Goal: Transaction & Acquisition: Obtain resource

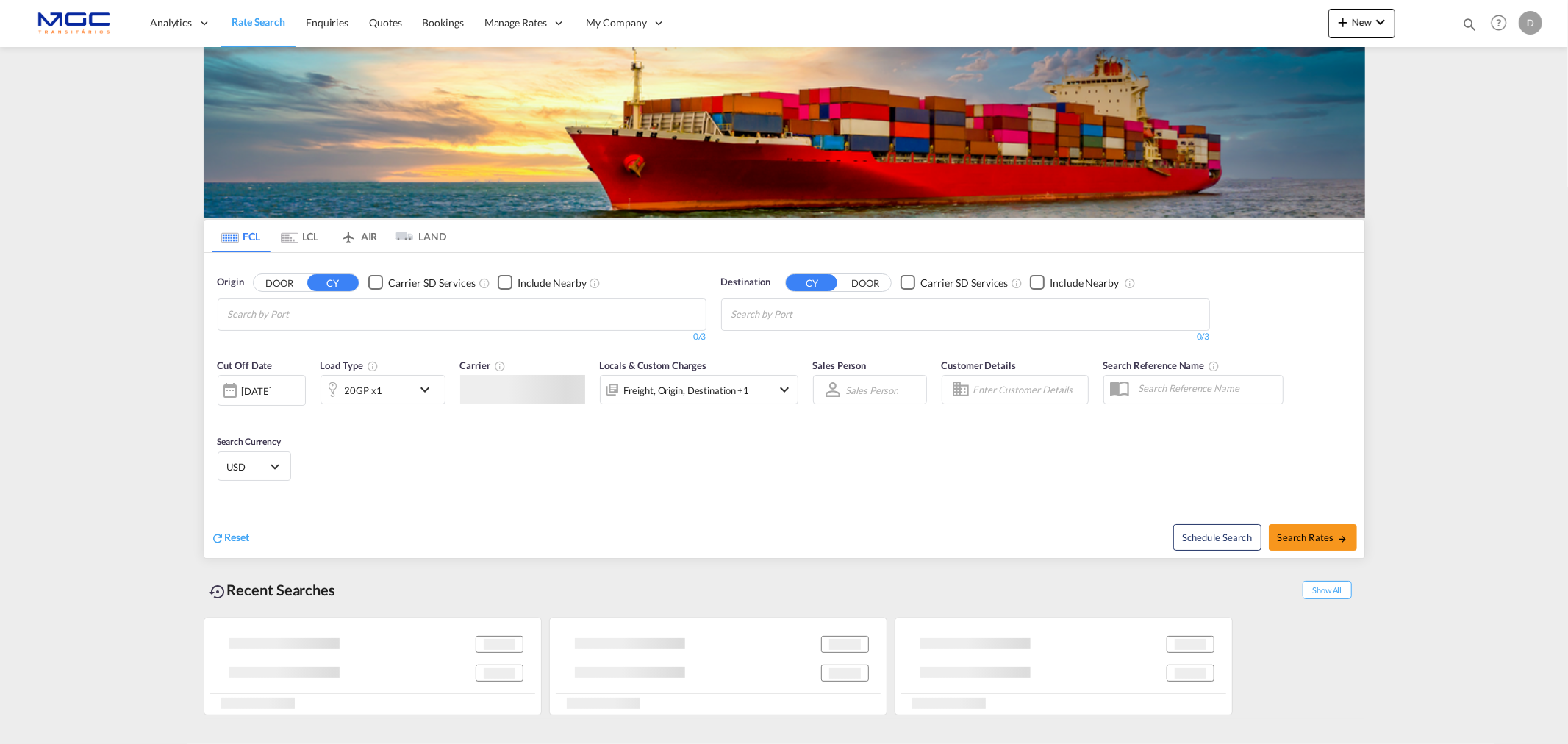
click at [320, 317] on input "Chips input." at bounding box center [297, 315] width 139 height 24
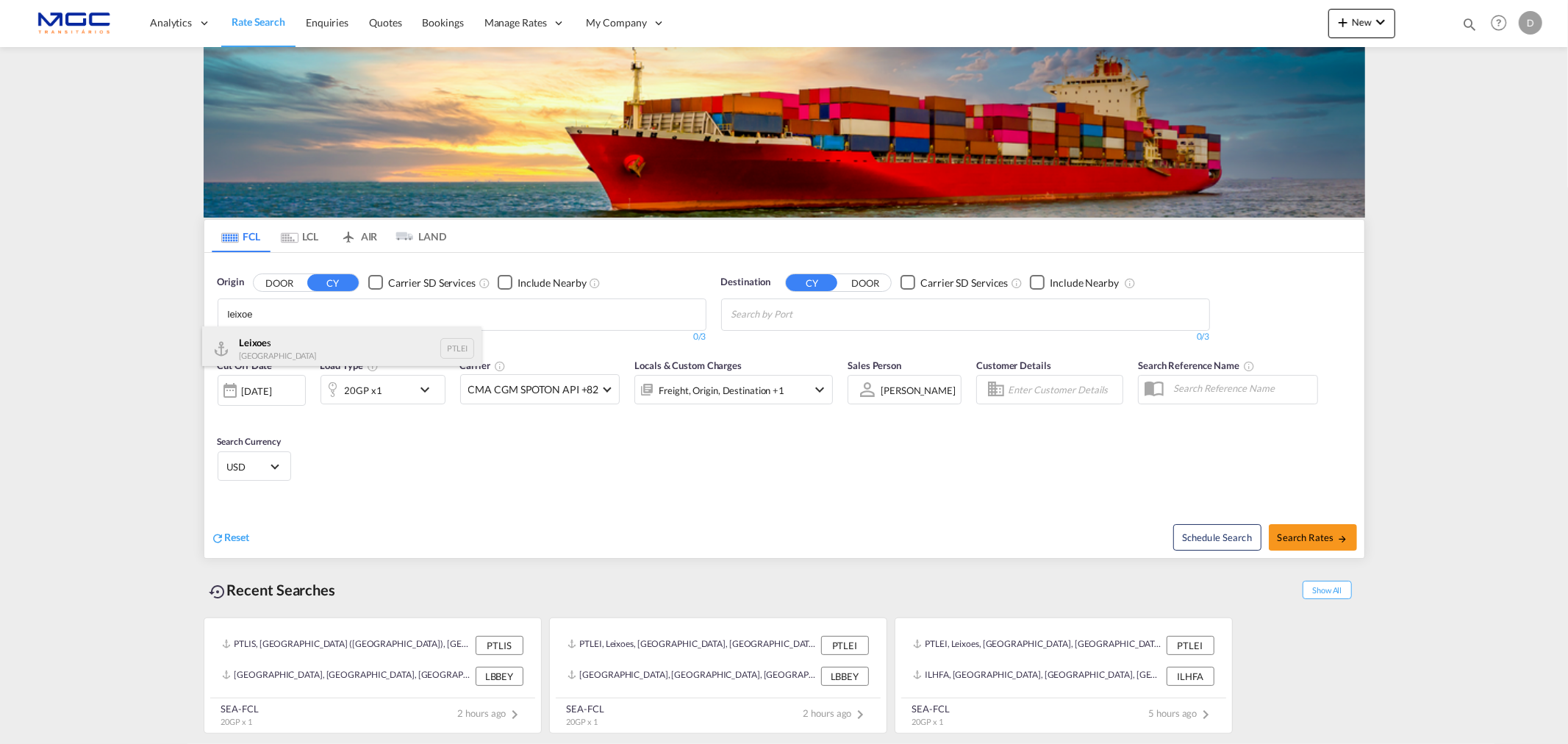
type input "leixoe"
click at [250, 358] on div "Leixoe s Portugal PTLEI" at bounding box center [341, 348] width 279 height 45
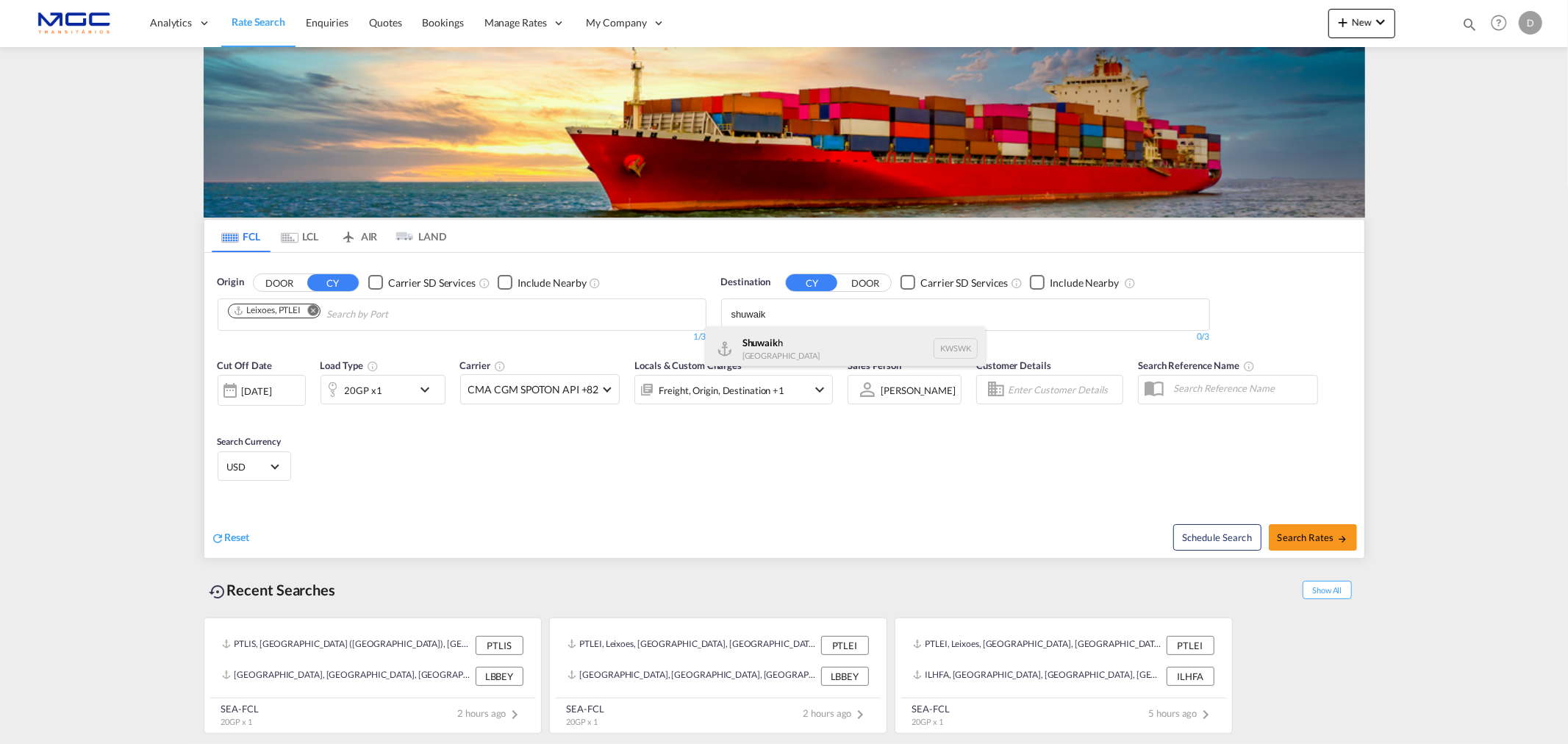
type input "shuwaik"
click at [755, 347] on div "Shuwaik h [GEOGRAPHIC_DATA] KWSWK" at bounding box center [846, 348] width 279 height 45
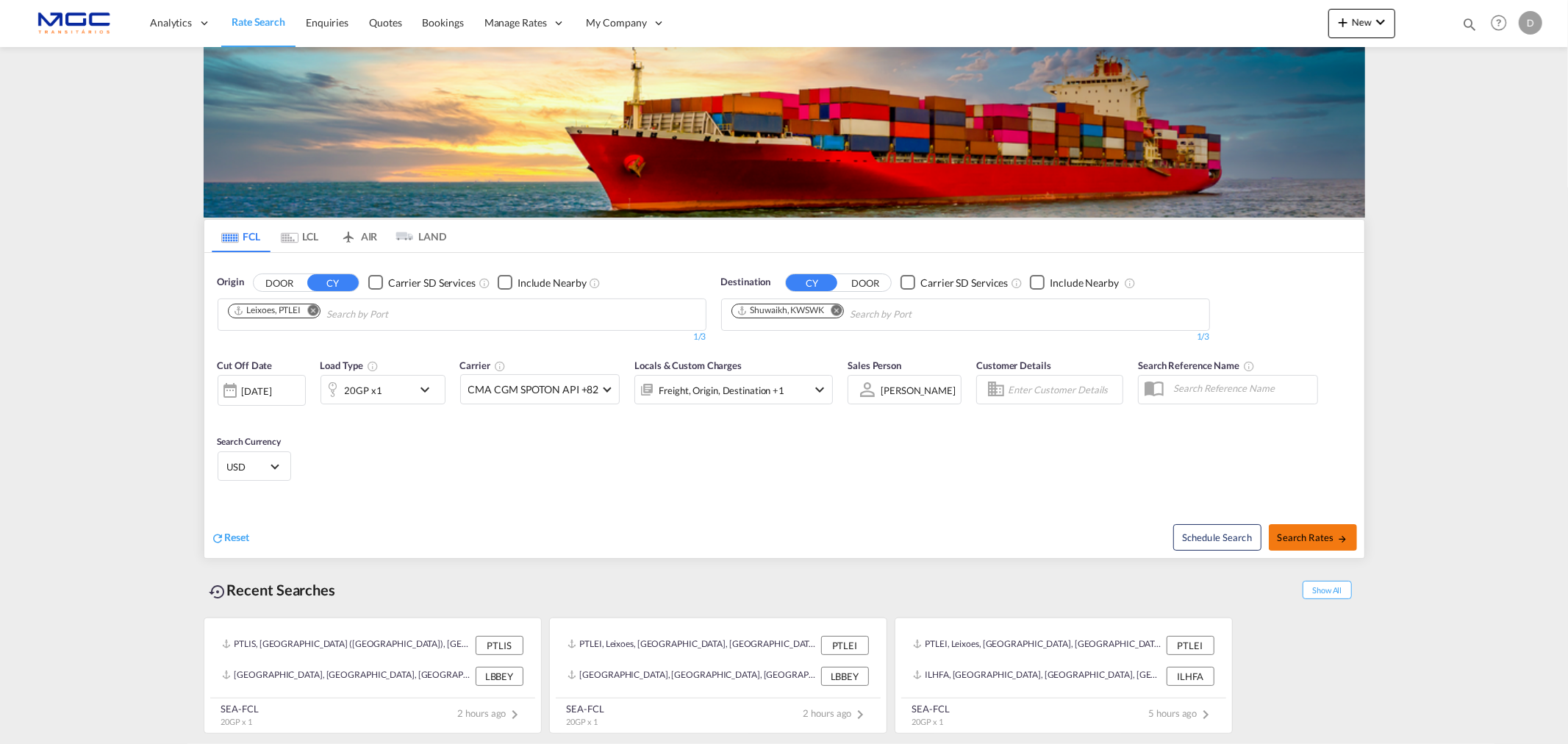
click at [1314, 528] on button "Search Rates" at bounding box center [1313, 537] width 88 height 27
type input "PTLEI to KWSWK / [DATE]"
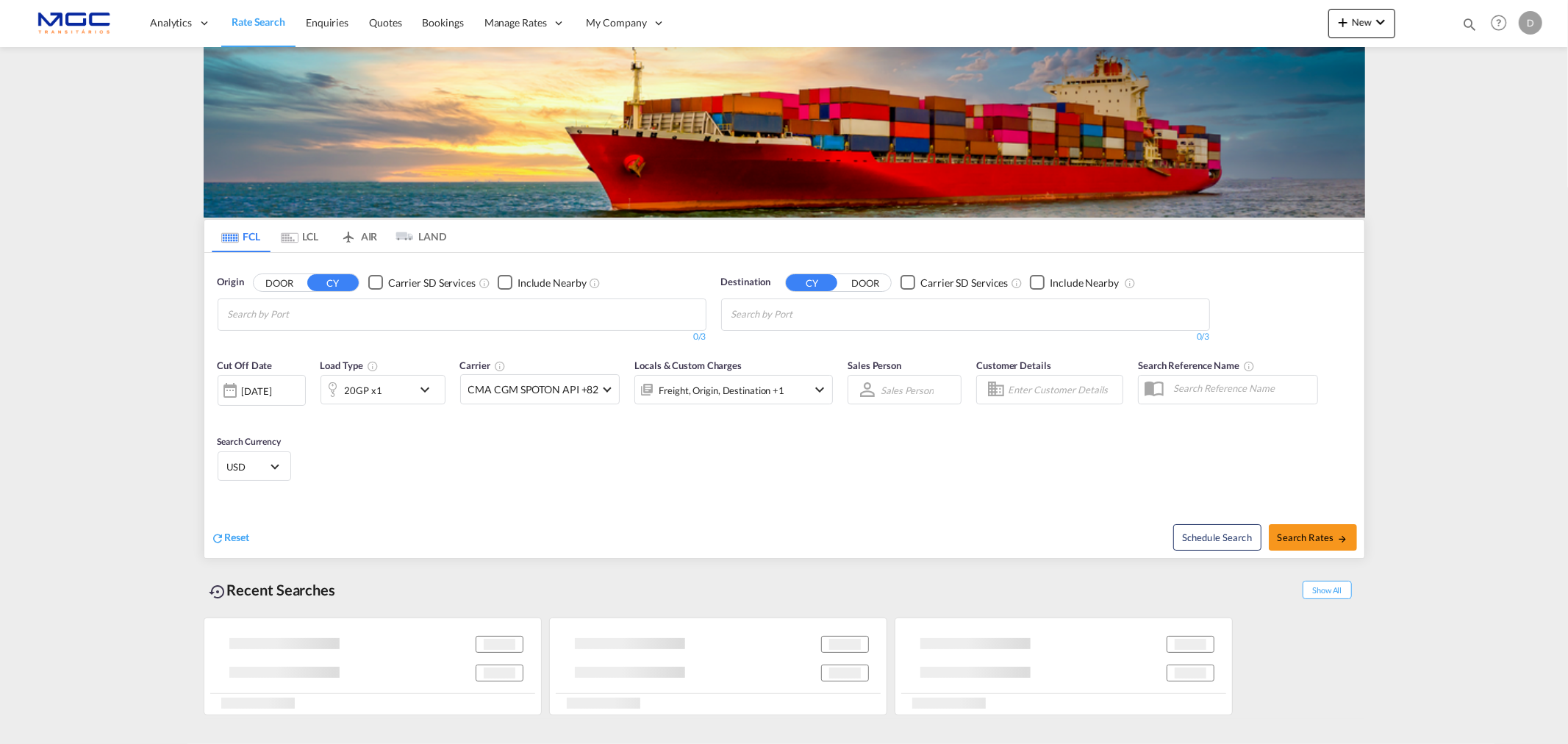
click at [258, 468] on span "USD" at bounding box center [248, 466] width 42 height 13
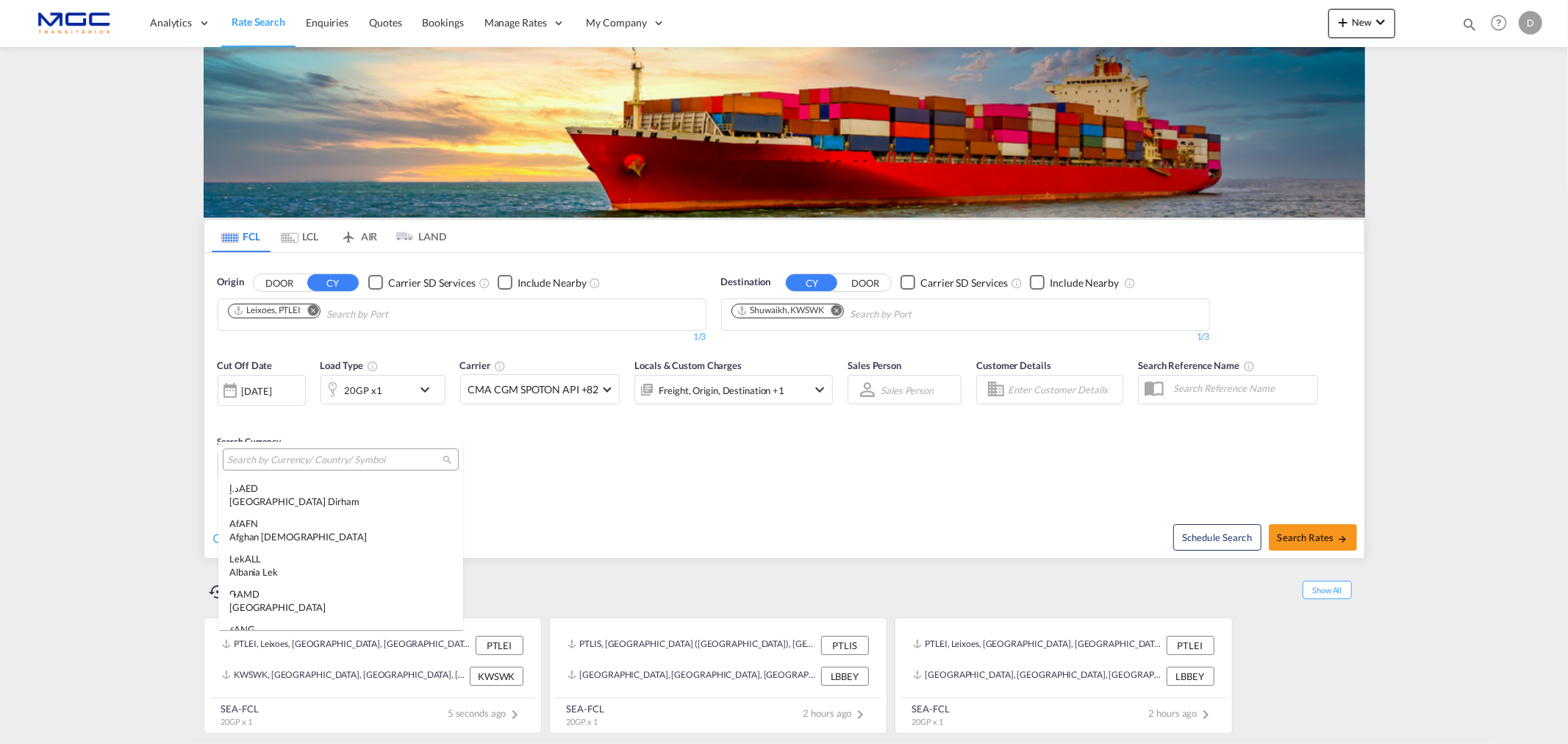
scroll to position [5075, 0]
click at [269, 465] on input "search" at bounding box center [335, 460] width 216 height 13
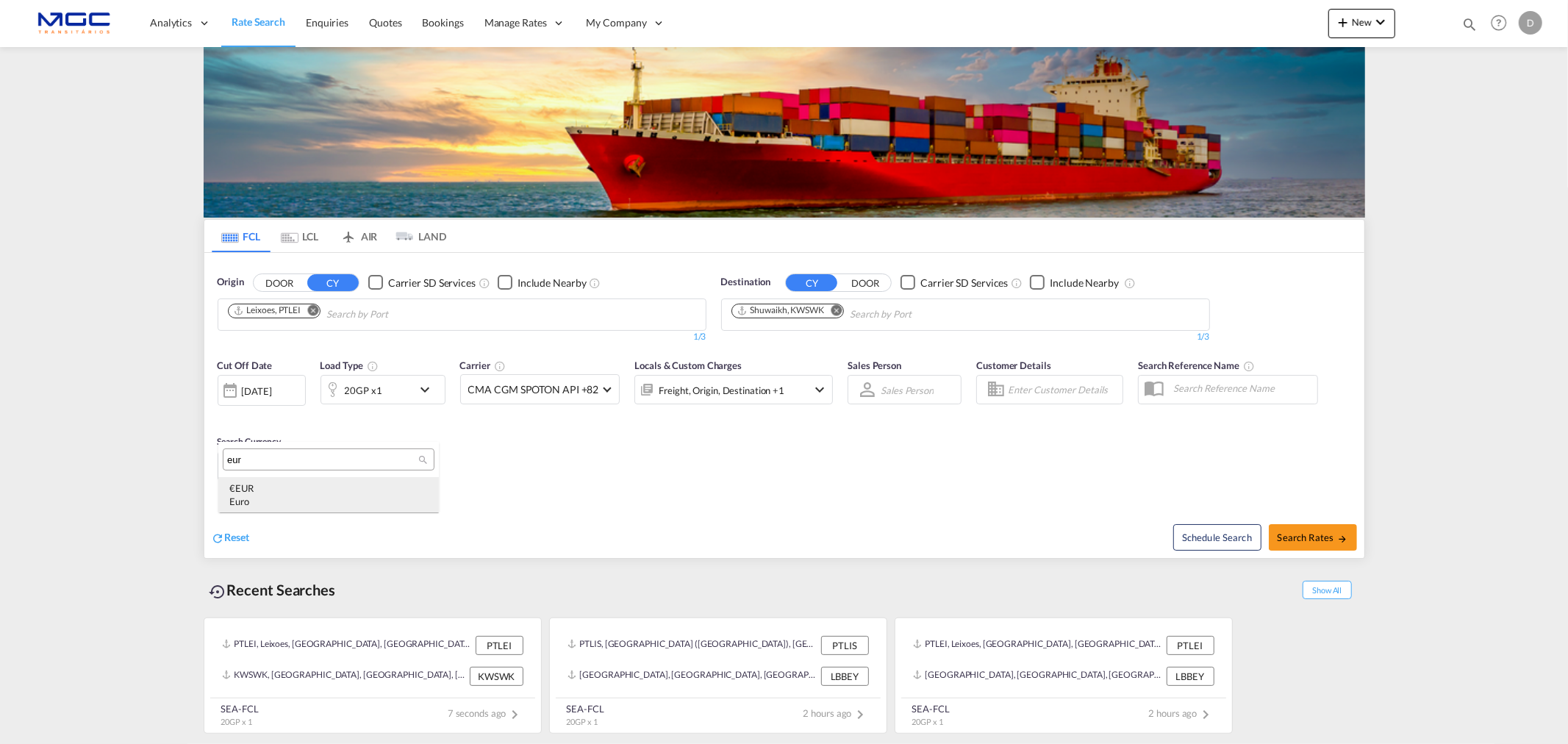
type input "eur"
click at [285, 492] on div "€ EUR Euro" at bounding box center [328, 495] width 199 height 27
click at [1299, 534] on span "Search Rates" at bounding box center [1313, 537] width 70 height 12
type input "PTLEI to KWSWK / [DATE]"
